Goal: Navigation & Orientation: Go to known website

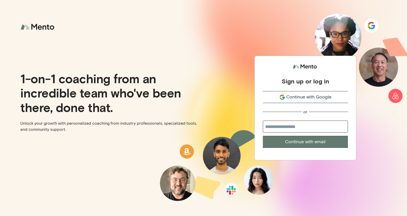
click at [333, 99] on div "Continue with Google" at bounding box center [305, 97] width 85 height 7
click at [320, 98] on span "Continue with Google" at bounding box center [308, 97] width 45 height 7
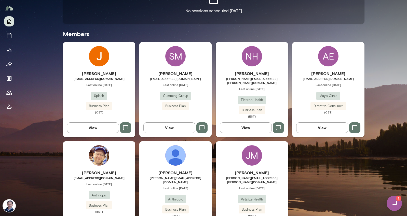
scroll to position [147, 0]
